Goal: Navigation & Orientation: Understand site structure

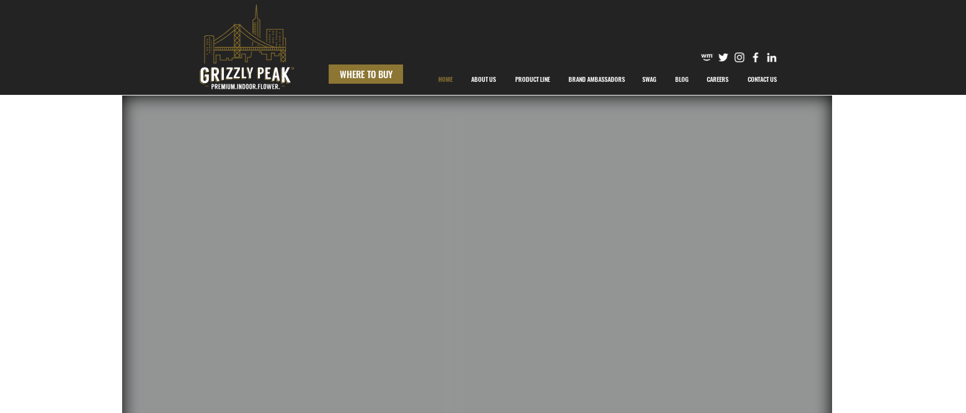
click at [374, 77] on span "WHERE TO BUY" at bounding box center [366, 74] width 53 height 13
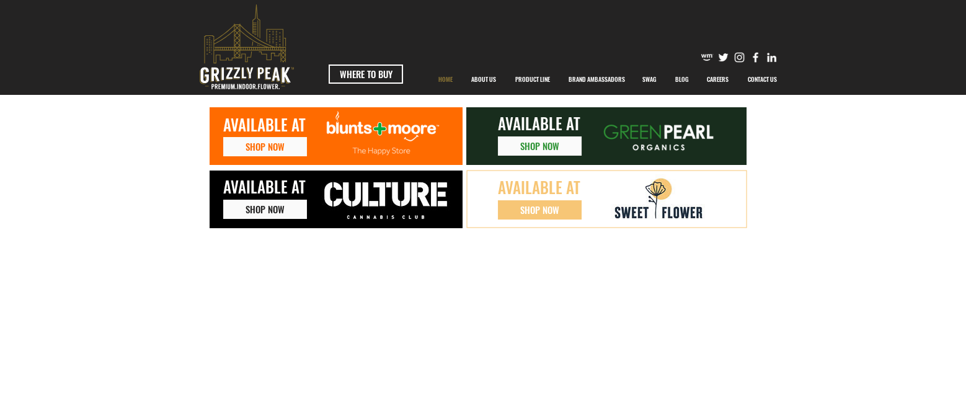
click at [444, 79] on p "HOME" at bounding box center [445, 79] width 27 height 31
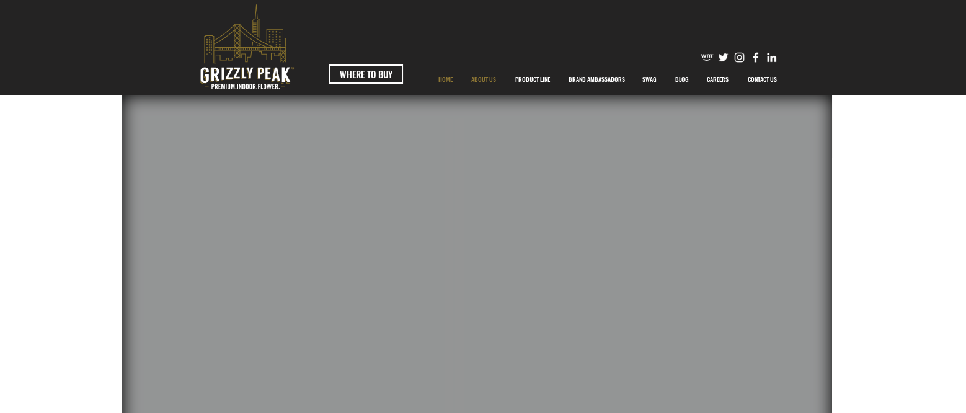
click at [472, 81] on p "ABOUT US" at bounding box center [483, 79] width 37 height 31
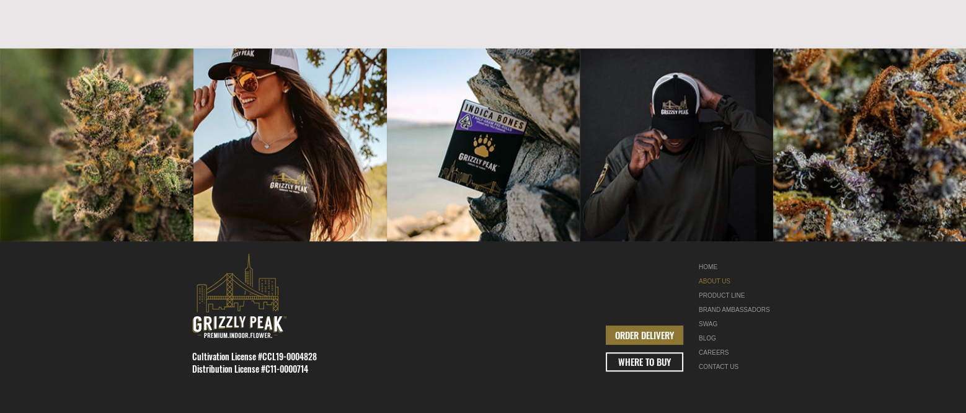
scroll to position [1644, 0]
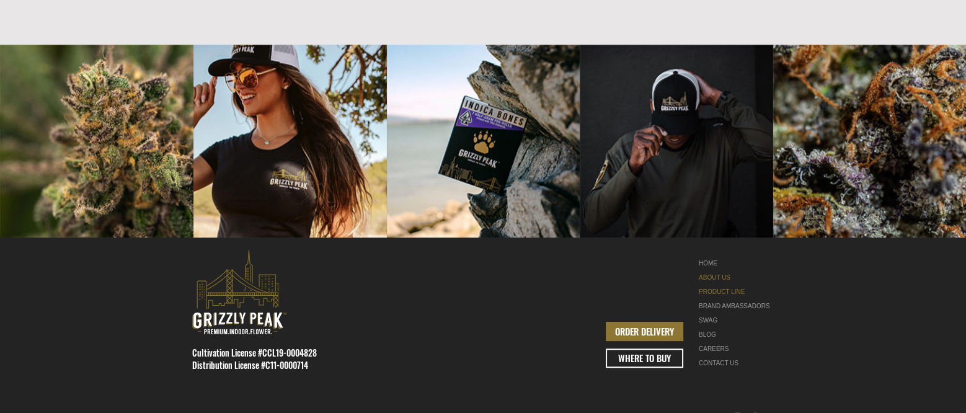
click at [723, 284] on link "PRODUCT LINE" at bounding box center [737, 291] width 78 height 14
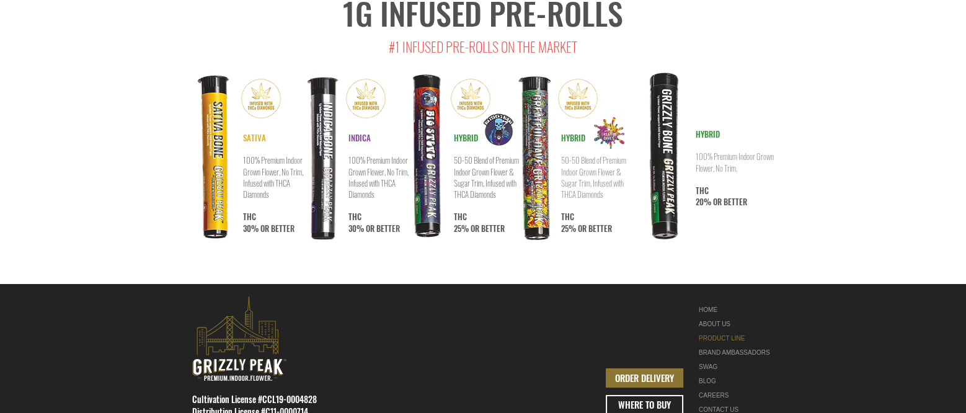
scroll to position [6575, 0]
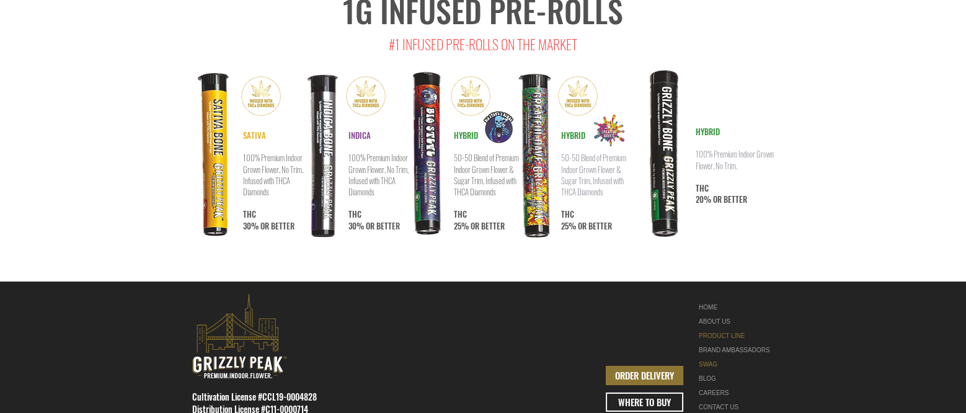
click at [705, 357] on link "SWAG" at bounding box center [737, 364] width 78 height 14
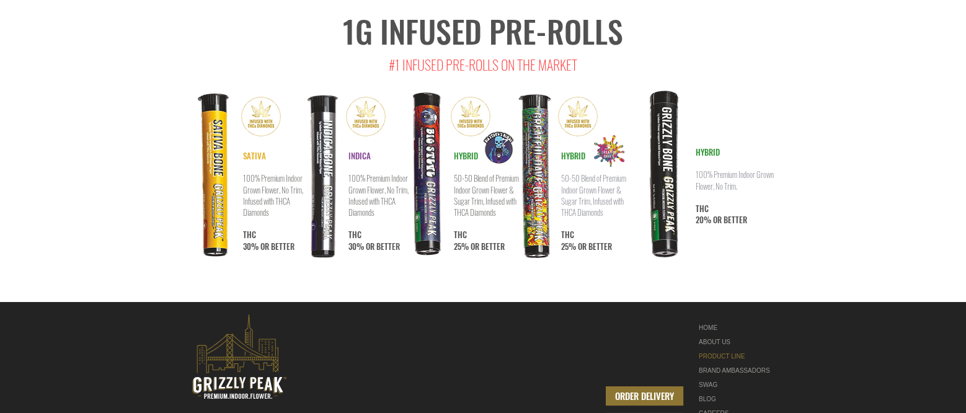
scroll to position [6534, 0]
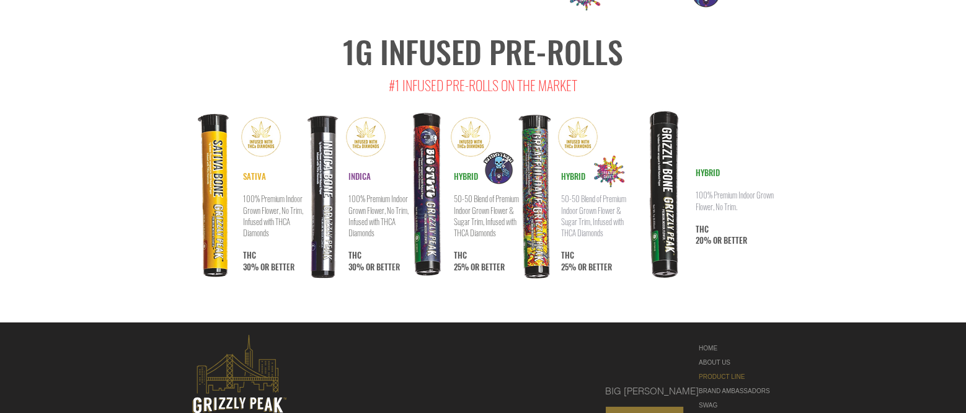
click at [733, 384] on div "BRAND AMBASSADORS" at bounding box center [737, 391] width 78 height 14
click at [722, 384] on div "BRAND AMBASSADORS" at bounding box center [737, 391] width 78 height 14
click at [708, 384] on div "BRAND AMBASSADORS" at bounding box center [737, 391] width 78 height 14
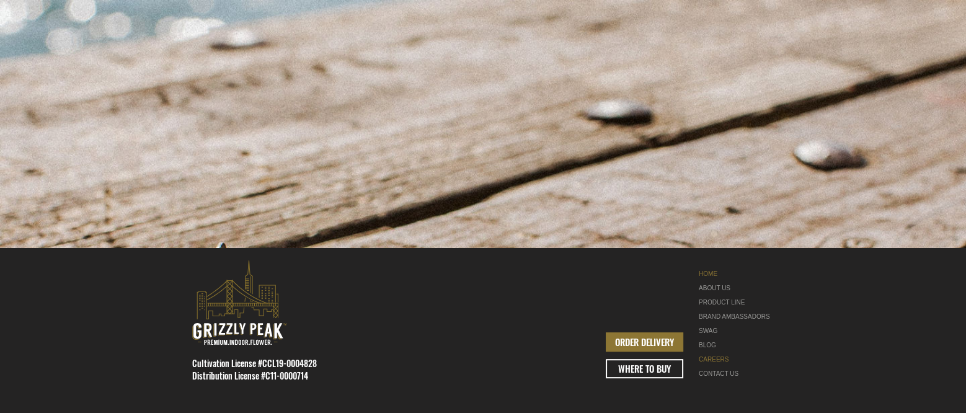
scroll to position [638, 0]
